Goal: Transaction & Acquisition: Purchase product/service

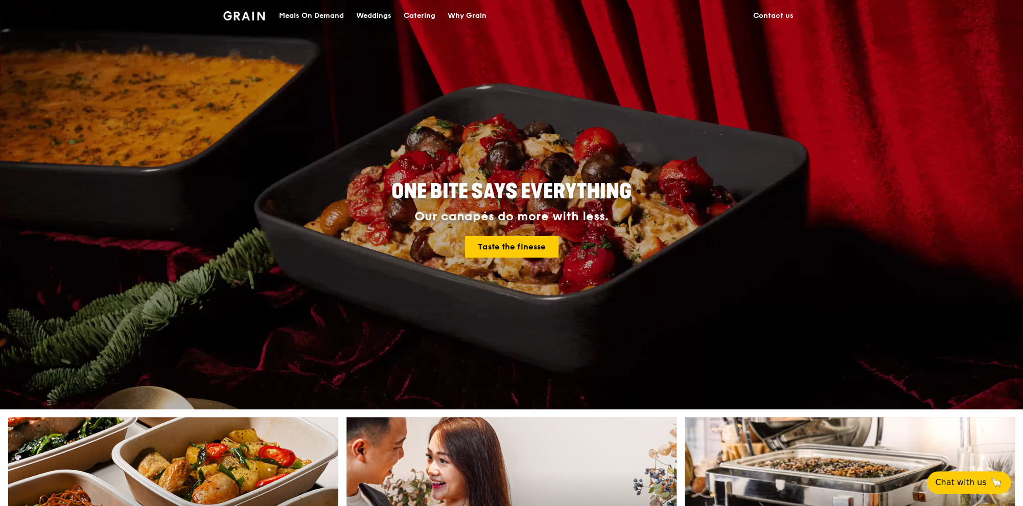
click at [328, 12] on div "Meals On Demand" at bounding box center [311, 16] width 65 height 31
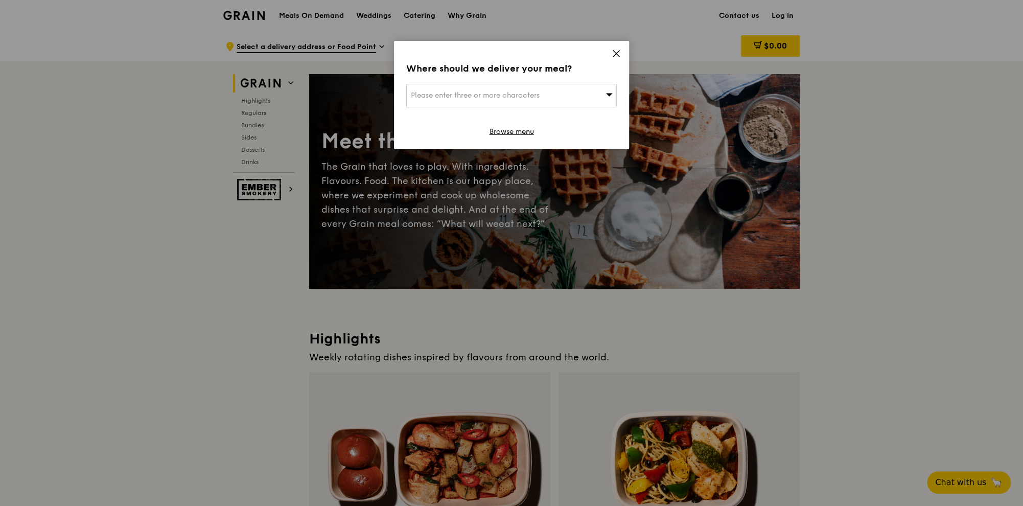
click at [574, 87] on div "Please enter three or more characters" at bounding box center [511, 96] width 211 height 24
click at [562, 98] on input "search" at bounding box center [512, 95] width 210 height 22
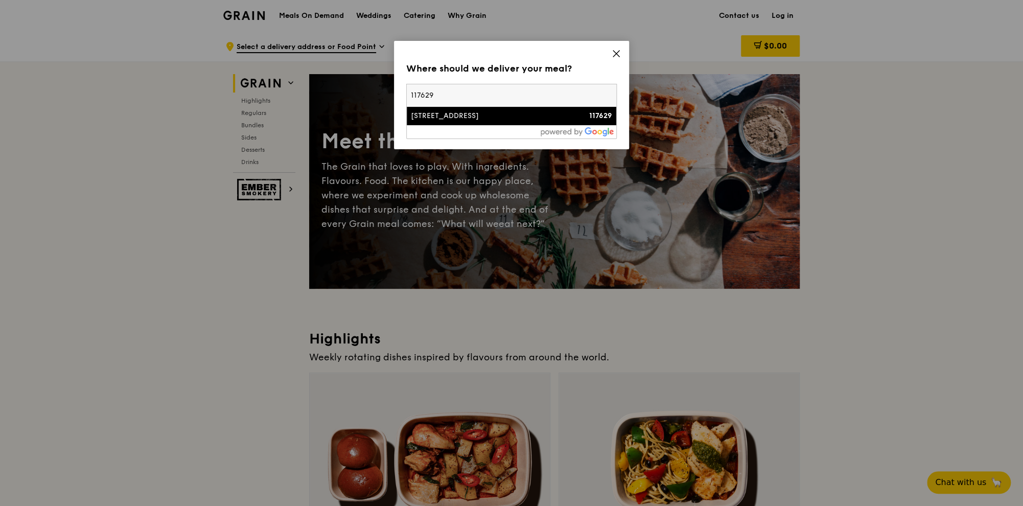
type input "117629"
click at [531, 114] on div "[STREET_ADDRESS]" at bounding box center [486, 116] width 151 height 10
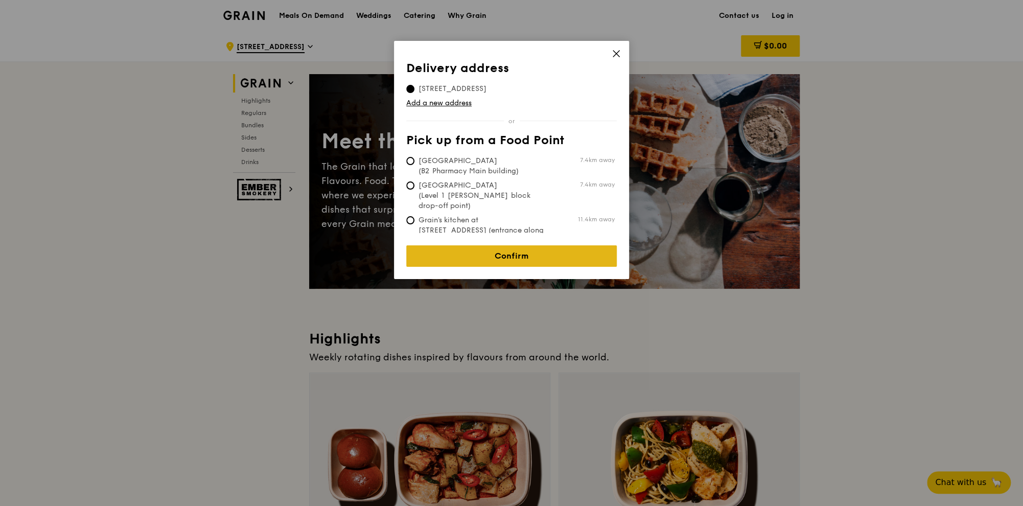
click at [512, 260] on link "Confirm" at bounding box center [511, 255] width 211 height 21
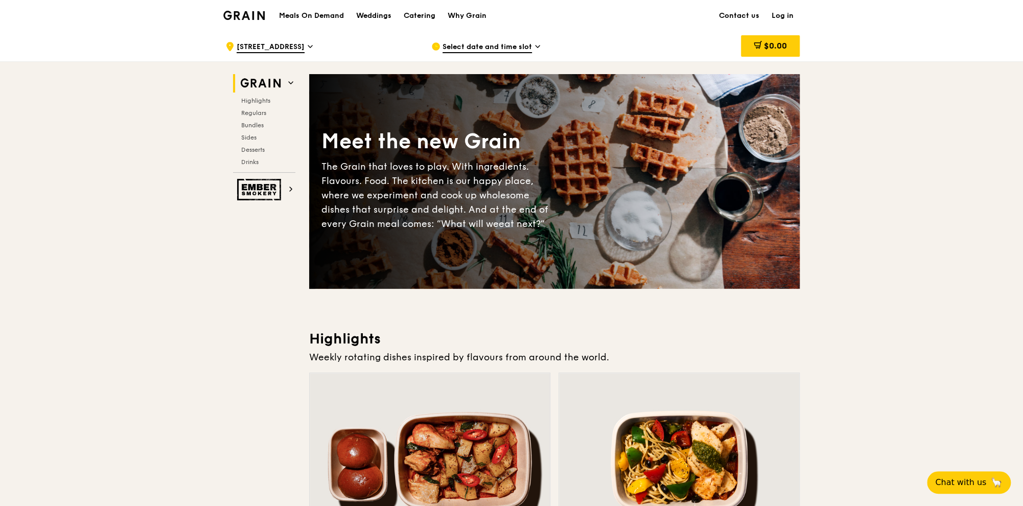
click at [491, 44] on span "Select date and time slot" at bounding box center [487, 47] width 89 height 11
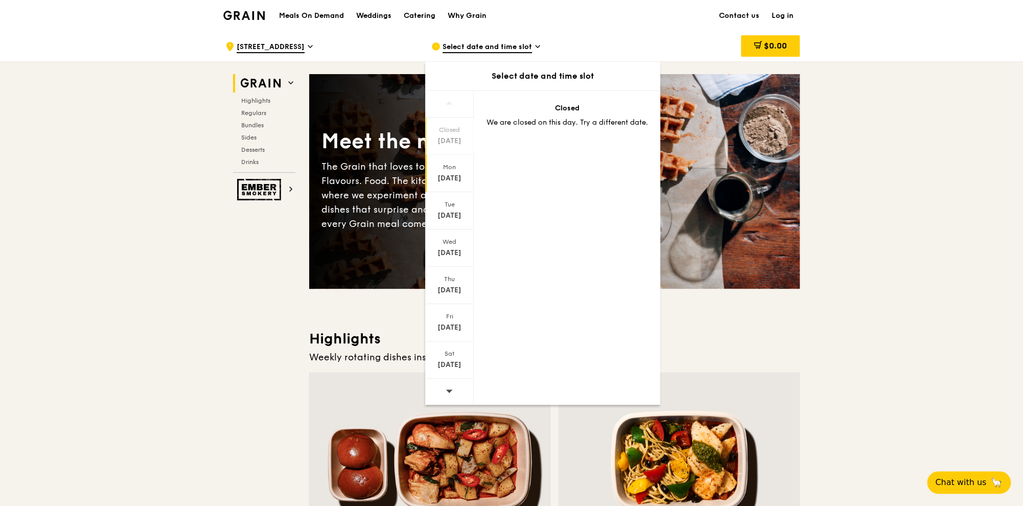
click at [466, 179] on div "[DATE]" at bounding box center [449, 178] width 45 height 10
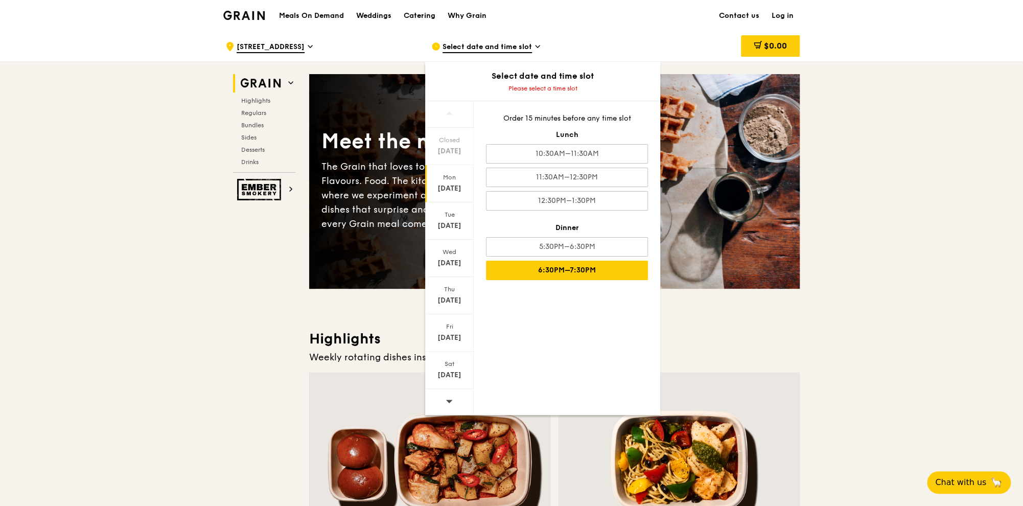
click at [636, 268] on div "6:30PM–7:30PM" at bounding box center [567, 270] width 162 height 19
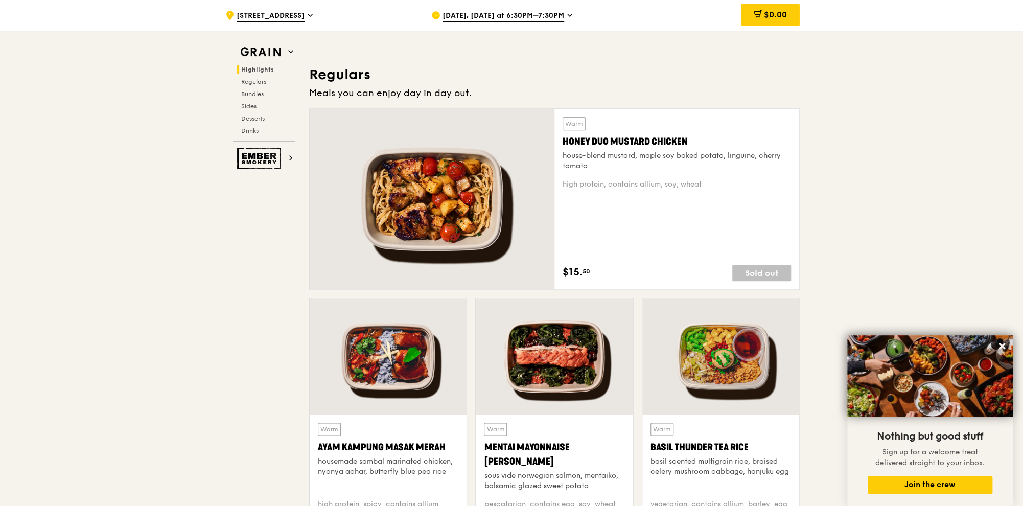
scroll to position [755, 0]
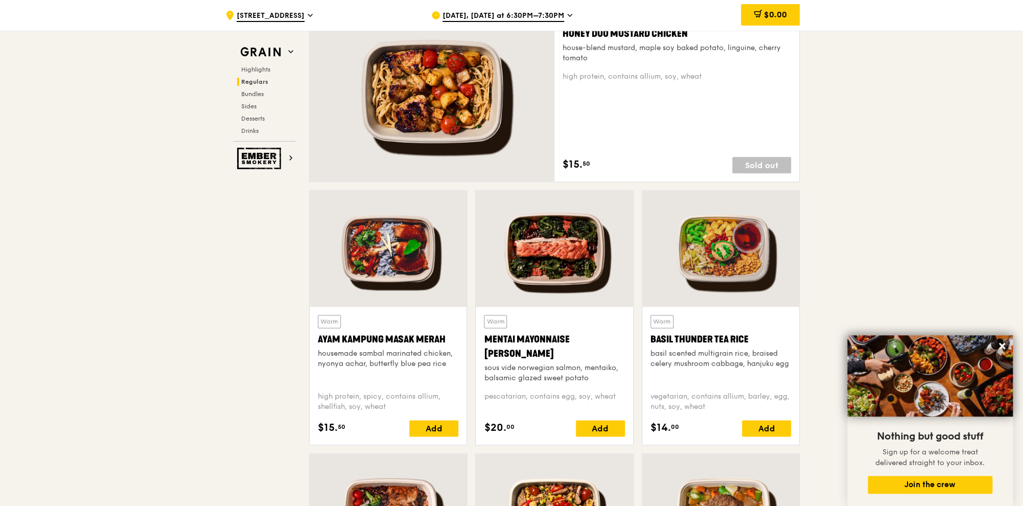
click at [358, 283] on div at bounding box center [388, 249] width 157 height 116
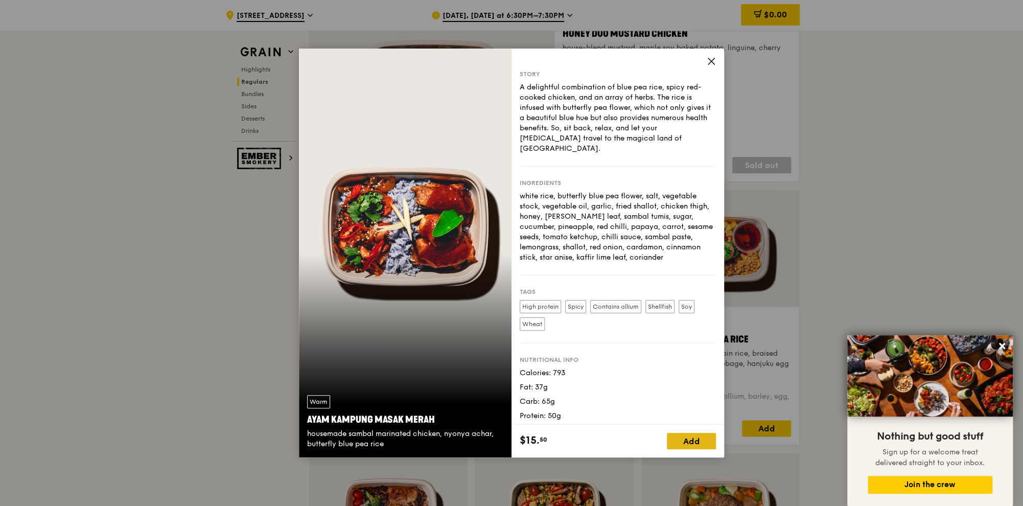
click at [708, 437] on div "Add" at bounding box center [691, 441] width 49 height 16
click at [711, 64] on icon at bounding box center [711, 61] width 9 height 9
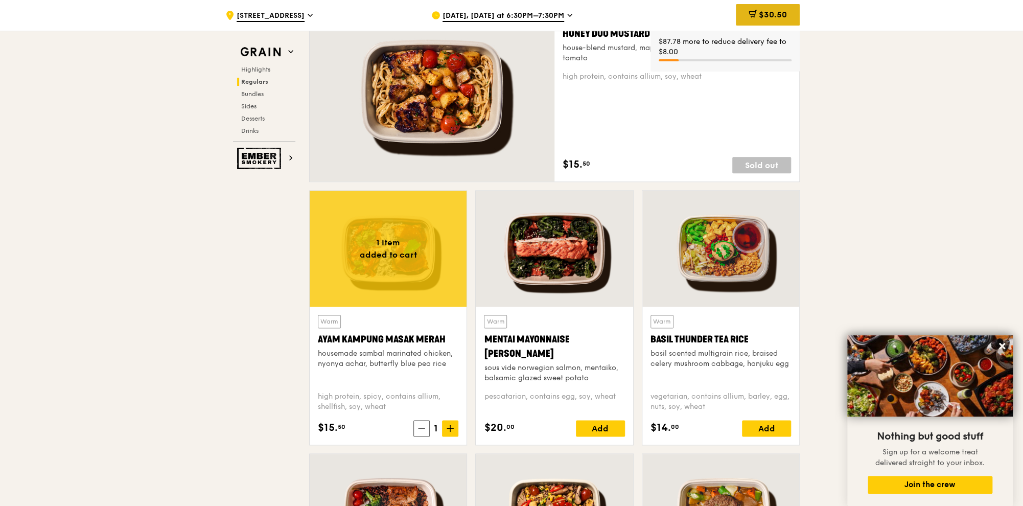
click at [755, 9] on div "$30.50" at bounding box center [768, 14] width 64 height 21
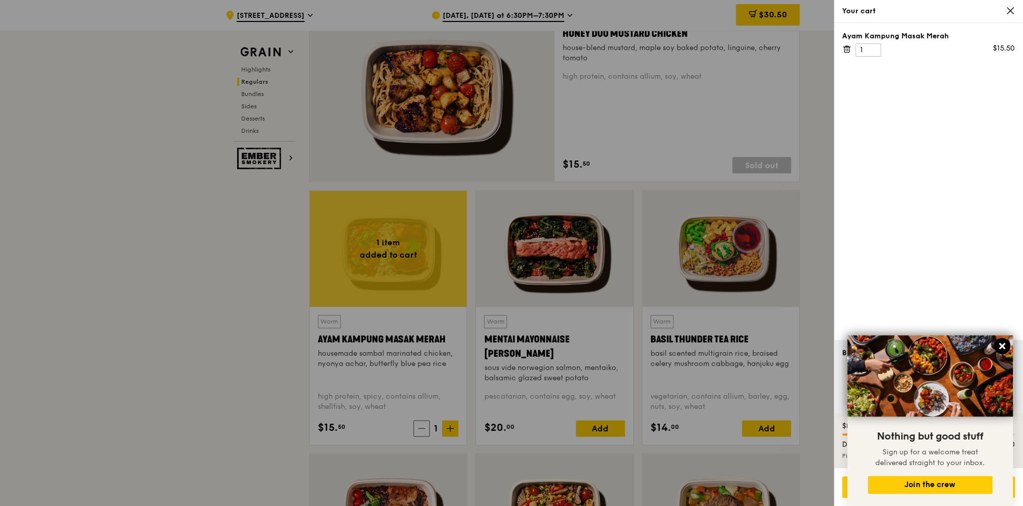
click at [1003, 346] on icon at bounding box center [1002, 346] width 6 height 6
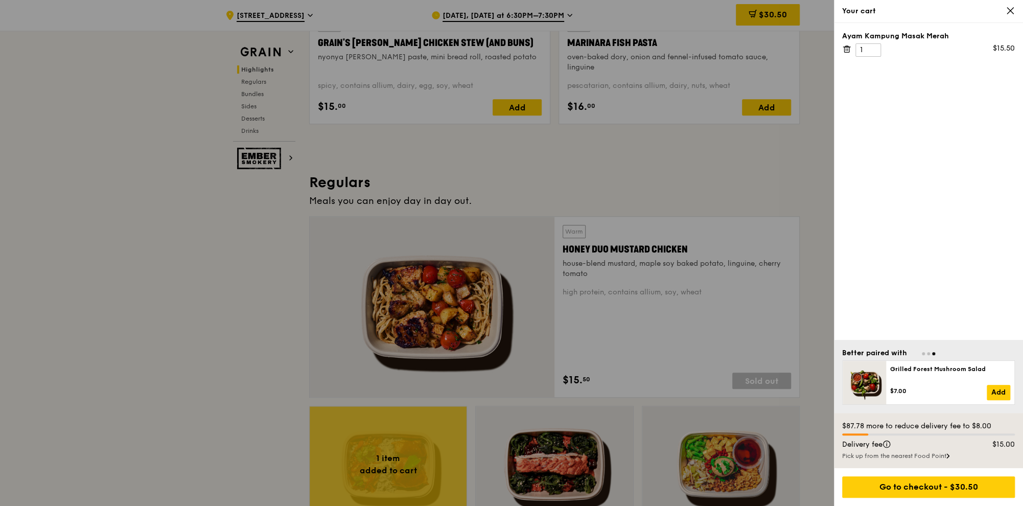
scroll to position [431, 0]
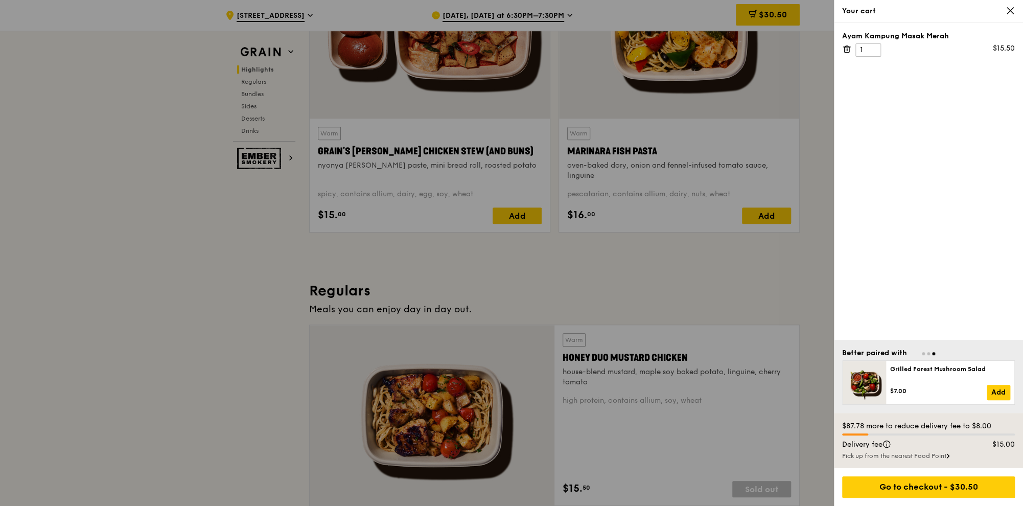
click at [651, 21] on div at bounding box center [511, 253] width 1023 height 506
